Goal: Task Accomplishment & Management: Use online tool/utility

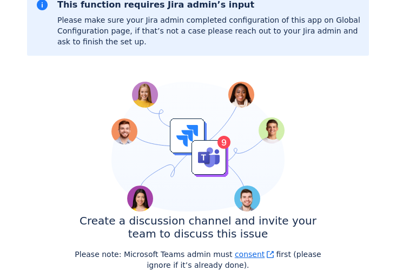
scroll to position [172, 0]
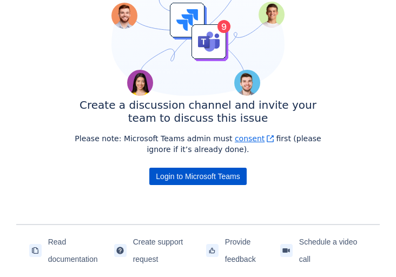
click at [239, 179] on span "Login to Microsoft Teams" at bounding box center [198, 176] width 84 height 17
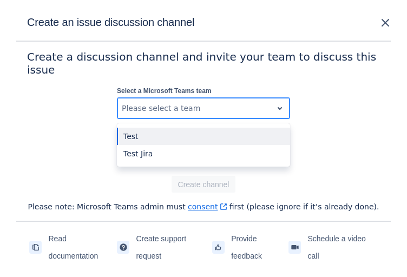
click at [228, 102] on div at bounding box center [195, 108] width 146 height 13
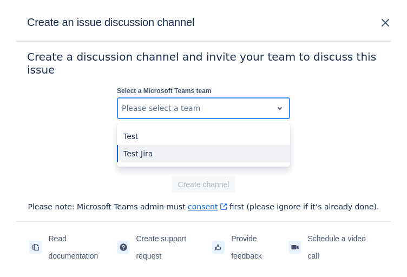
click at [215, 147] on div "Test Jira" at bounding box center [203, 153] width 173 height 17
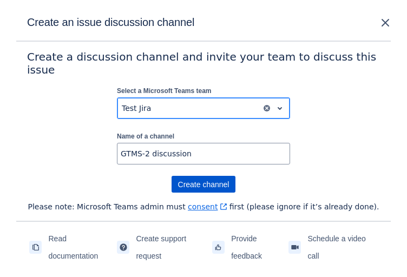
click at [216, 178] on span "Create channel" at bounding box center [203, 184] width 51 height 17
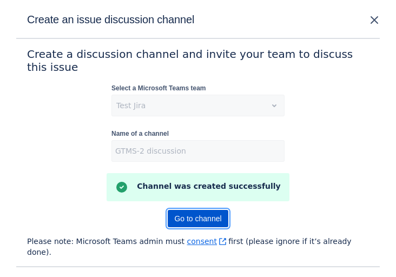
click at [185, 210] on span "Go to channel" at bounding box center [197, 218] width 47 height 17
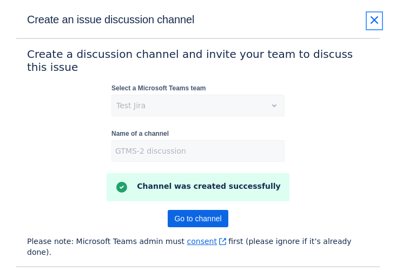
click at [376, 22] on span "close" at bounding box center [374, 20] width 13 height 13
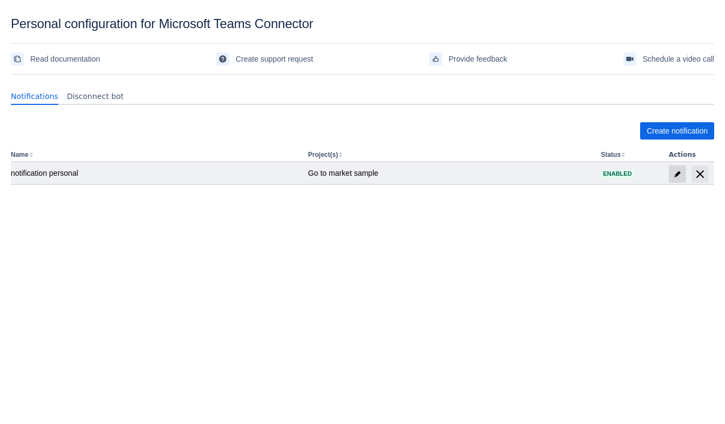
click at [674, 174] on span "edit" at bounding box center [677, 174] width 9 height 9
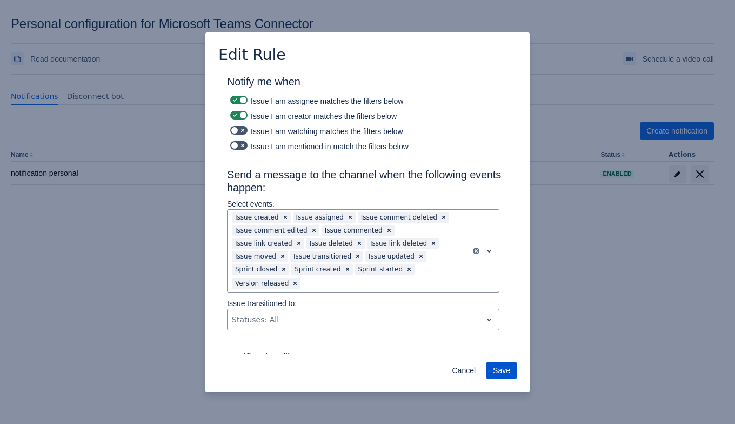
click at [499, 367] on span "Save" at bounding box center [501, 370] width 17 height 17
